Goal: Check status

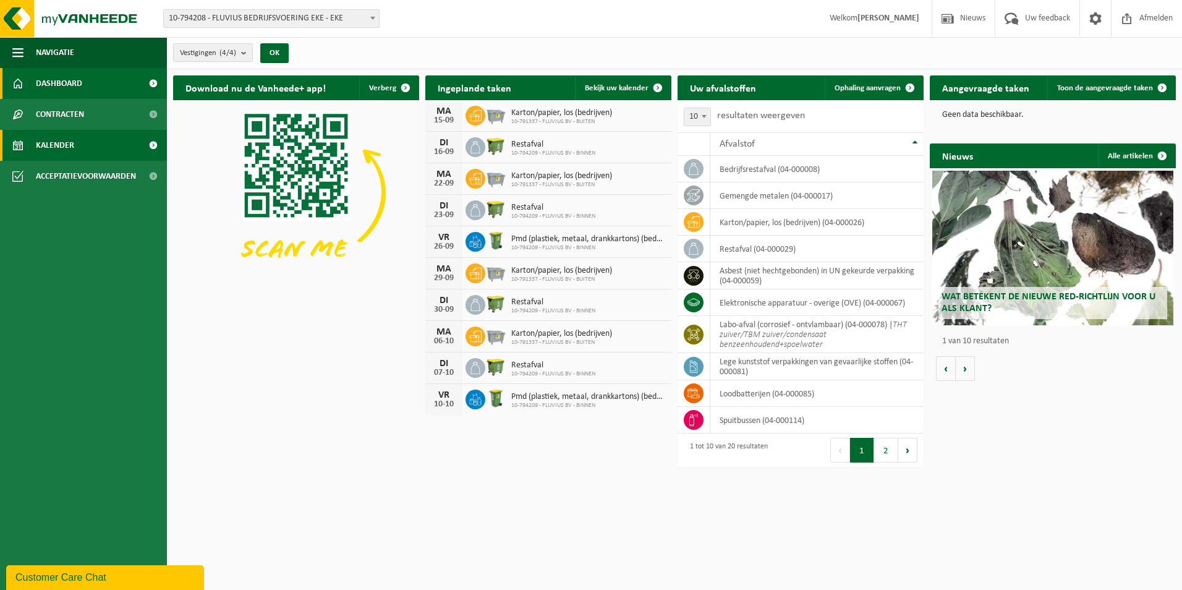
click at [113, 145] on link "Kalender" at bounding box center [83, 145] width 167 height 31
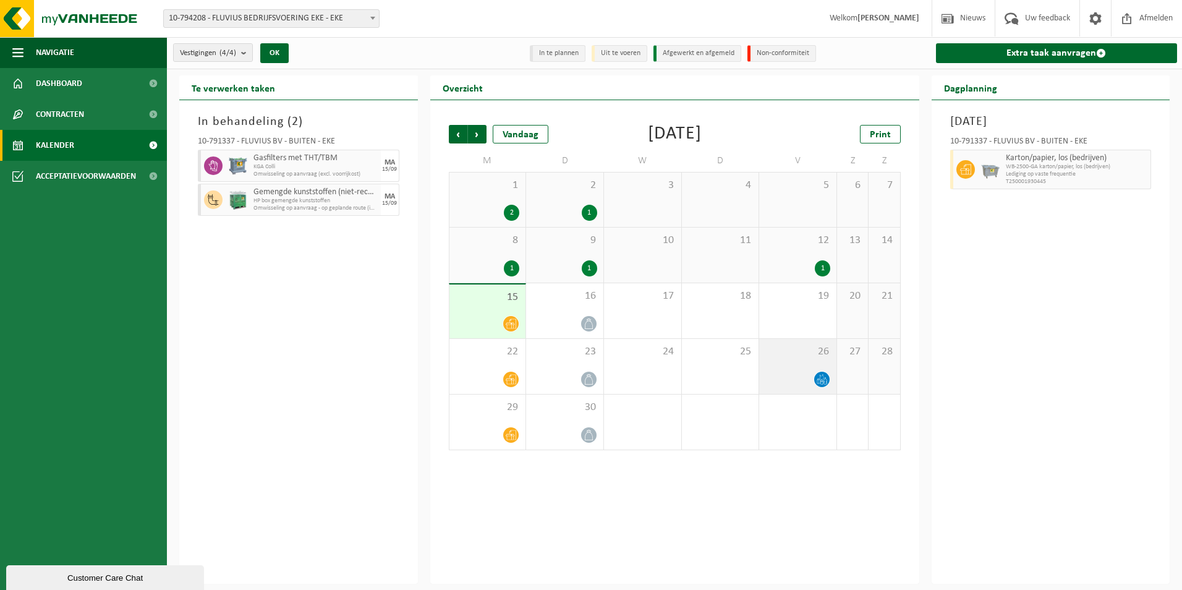
click at [818, 379] on icon at bounding box center [822, 379] width 11 height 11
click at [283, 328] on div "In behandeling ( 2 ) 10-791337 - FLUVIUS BV - BUITEN - EKE Gasfilters met THT/T…" at bounding box center [298, 342] width 239 height 484
